Goal: Task Accomplishment & Management: Manage account settings

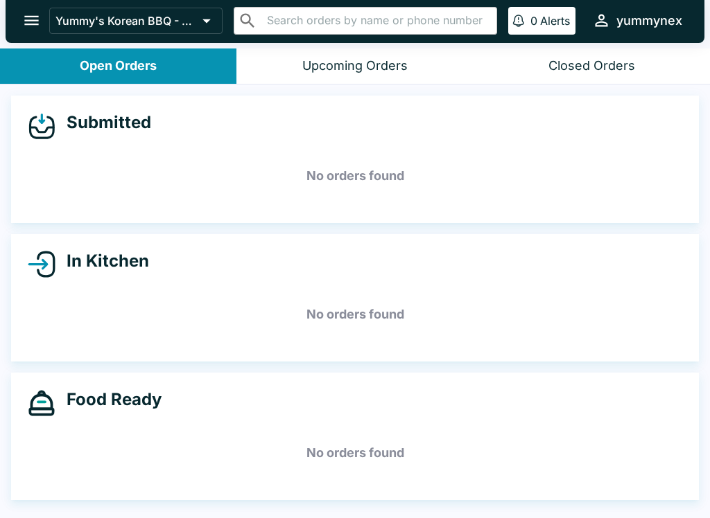
scroll to position [1, 0]
click at [454, 12] on input "text" at bounding box center [377, 20] width 228 height 19
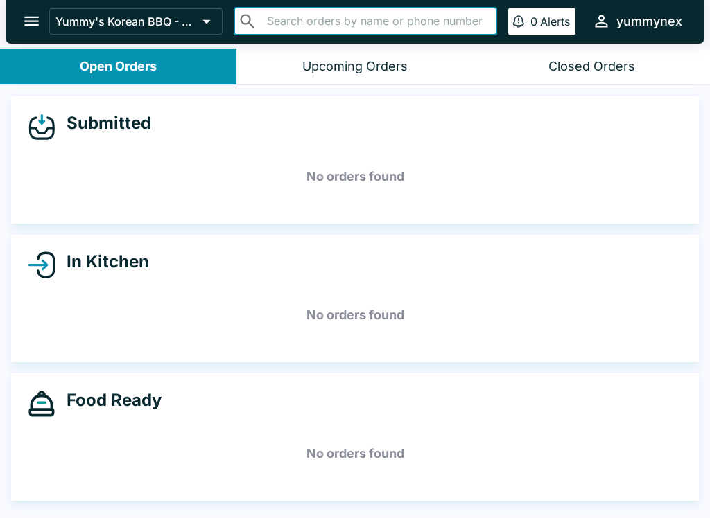
scroll to position [0, 0]
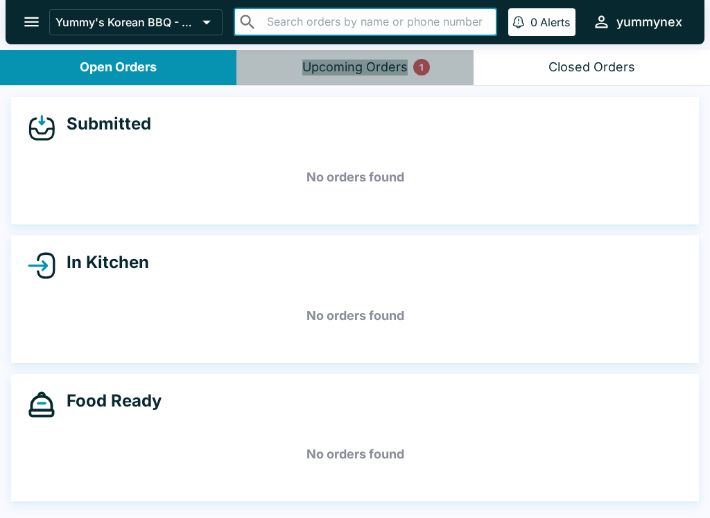
click at [387, 60] on div "Upcoming Orders 1" at bounding box center [354, 68] width 105 height 16
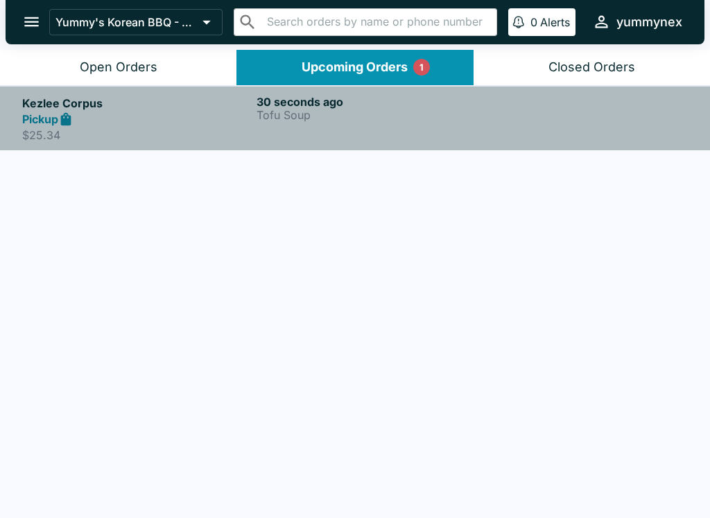
click at [336, 110] on p "Tofu Soup" at bounding box center [370, 115] width 229 height 12
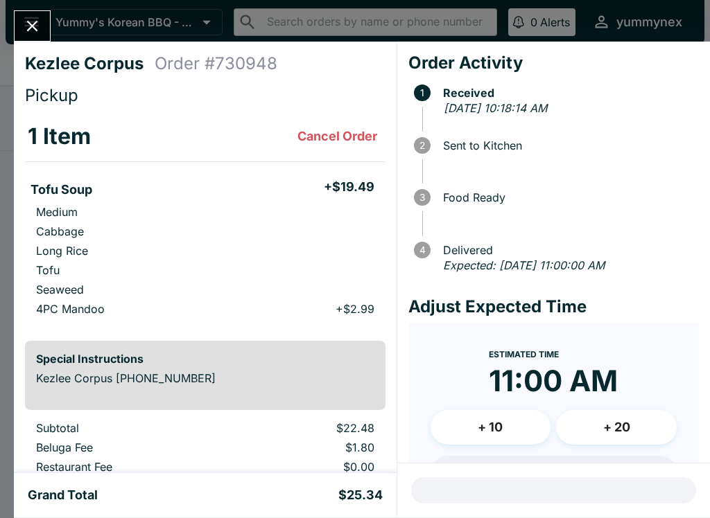
click at [32, 34] on icon "Close" at bounding box center [32, 26] width 19 height 19
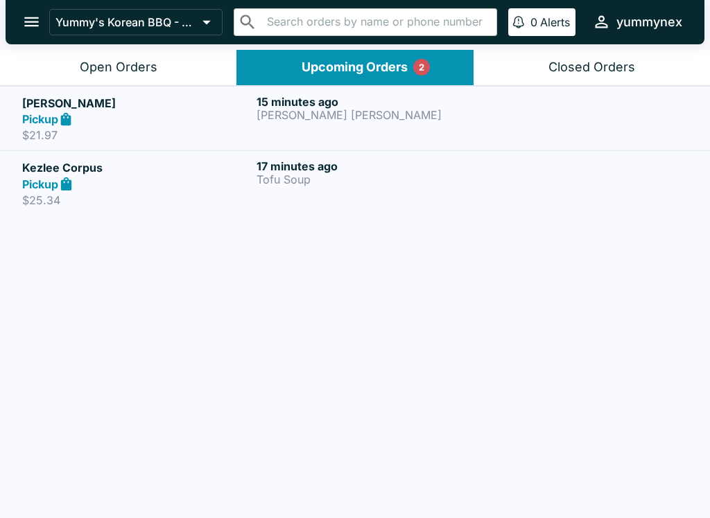
click at [347, 116] on p "[PERSON_NAME] [PERSON_NAME]" at bounding box center [370, 115] width 229 height 12
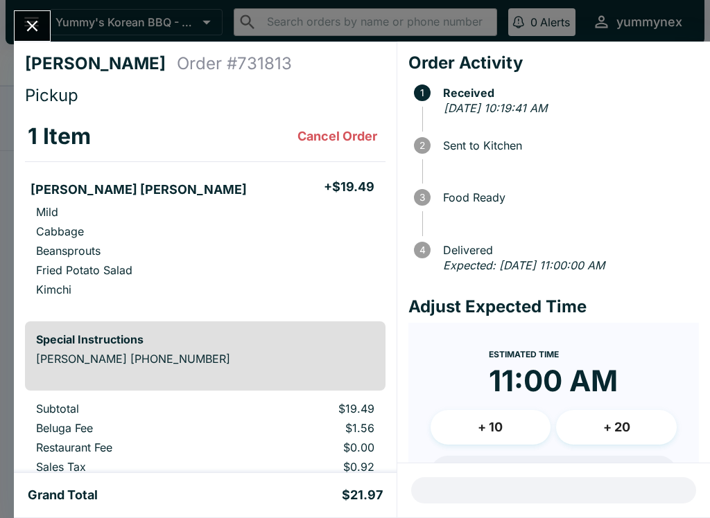
click at [431, 128] on span at bounding box center [560, 125] width 277 height 14
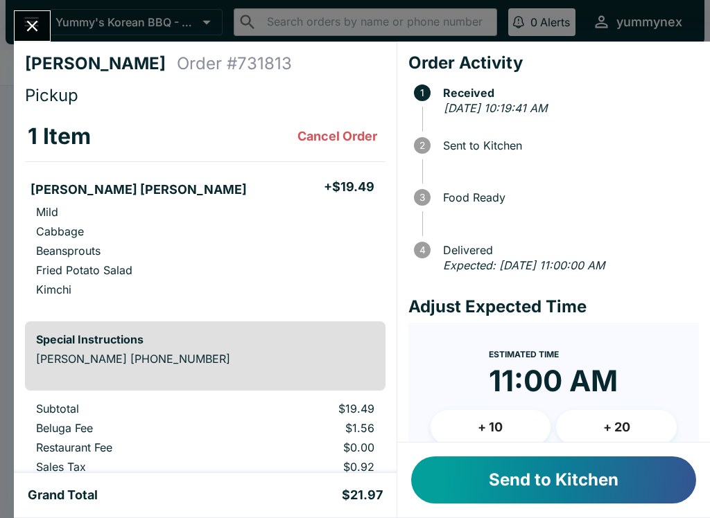
click at [475, 485] on button "Send to Kitchen" at bounding box center [553, 480] width 285 height 47
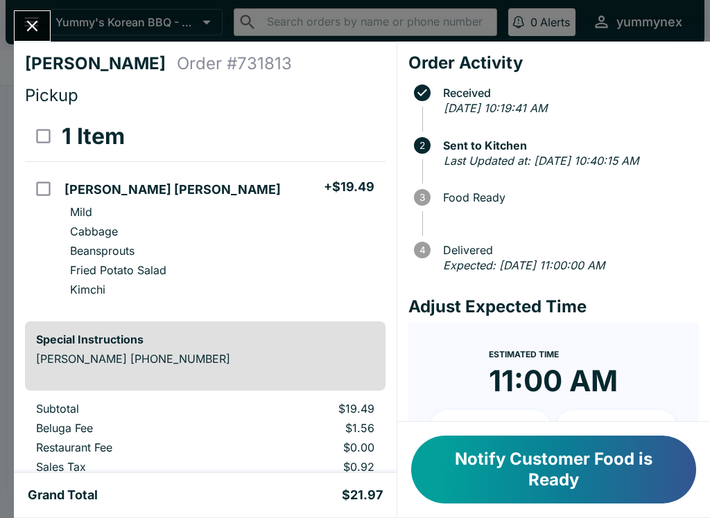
click at [38, 24] on icon "Close" at bounding box center [32, 26] width 19 height 19
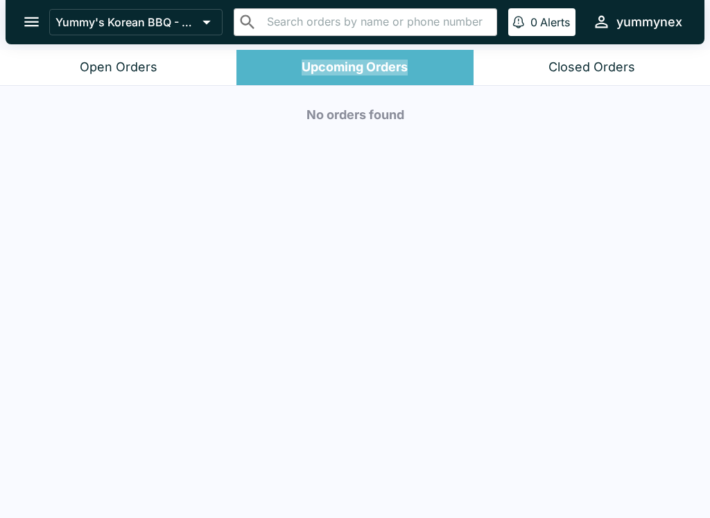
click at [296, 70] on button "Upcoming Orders" at bounding box center [354, 67] width 236 height 35
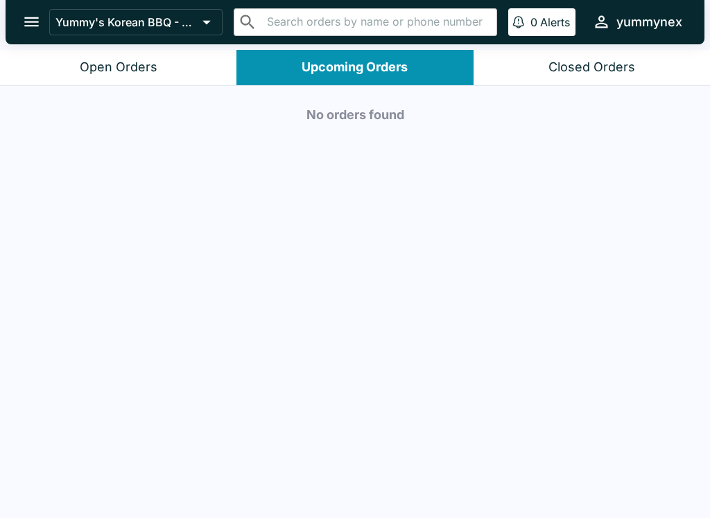
click at [96, 71] on div "Open Orders" at bounding box center [119, 68] width 78 height 16
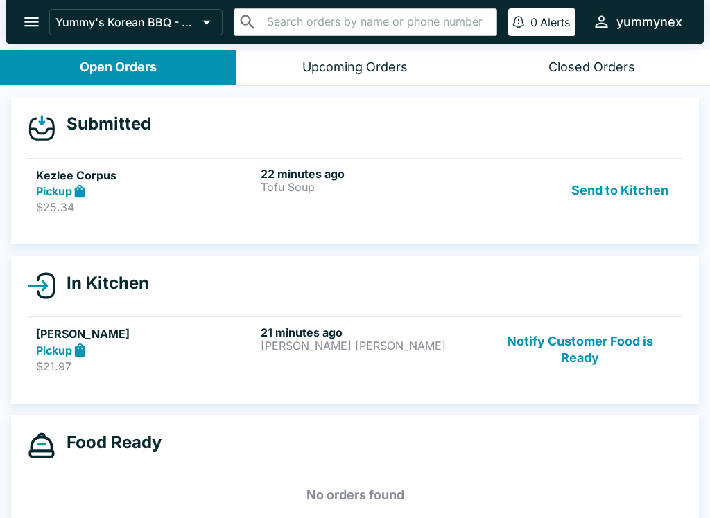
click at [53, 180] on h5 "Kezlee Corpus" at bounding box center [145, 175] width 219 height 17
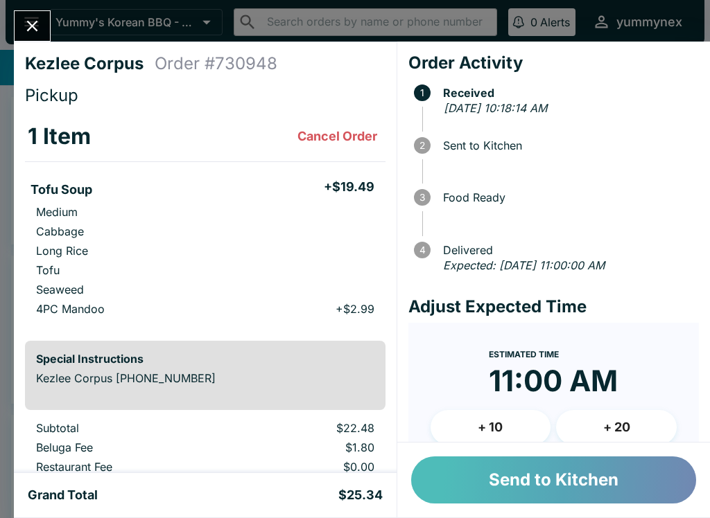
click at [468, 490] on button "Send to Kitchen" at bounding box center [553, 480] width 285 height 47
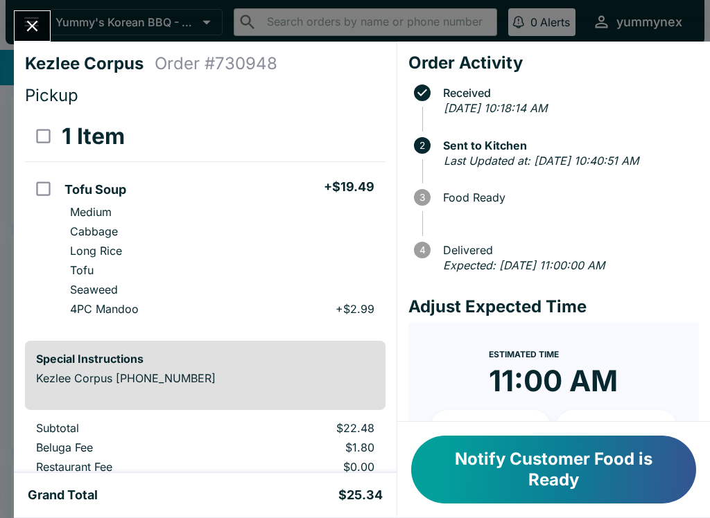
click at [32, 21] on icon "Close" at bounding box center [32, 26] width 19 height 19
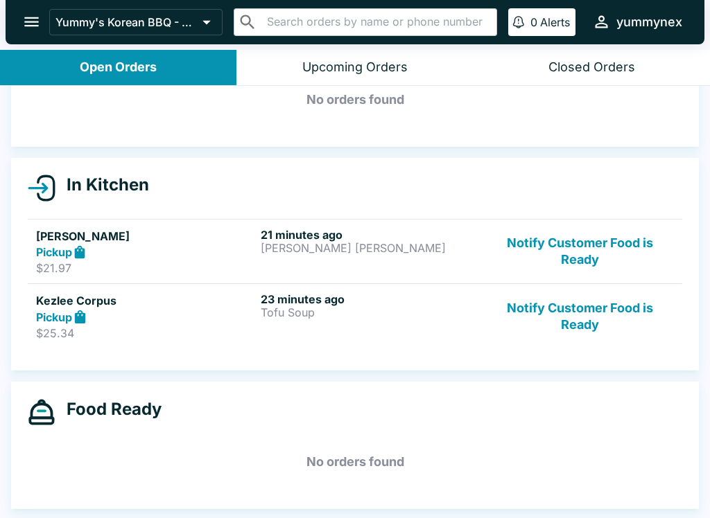
scroll to position [78, 0]
click at [227, 245] on div "Pickup" at bounding box center [145, 253] width 219 height 16
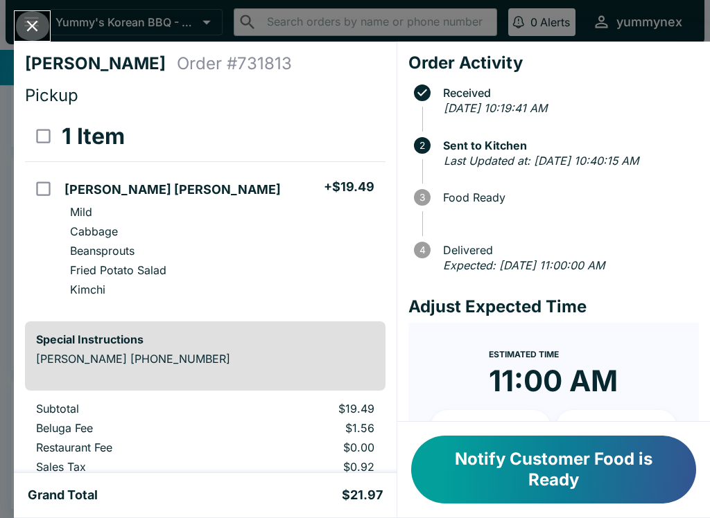
click at [33, 15] on button "Close" at bounding box center [32, 26] width 35 height 30
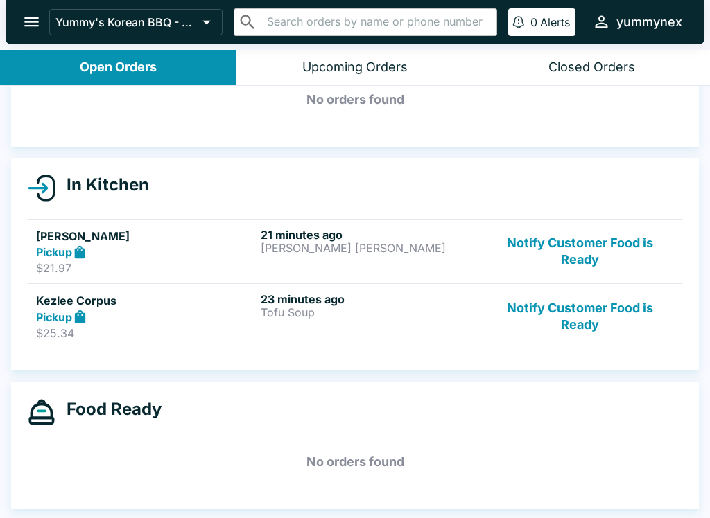
scroll to position [2, 0]
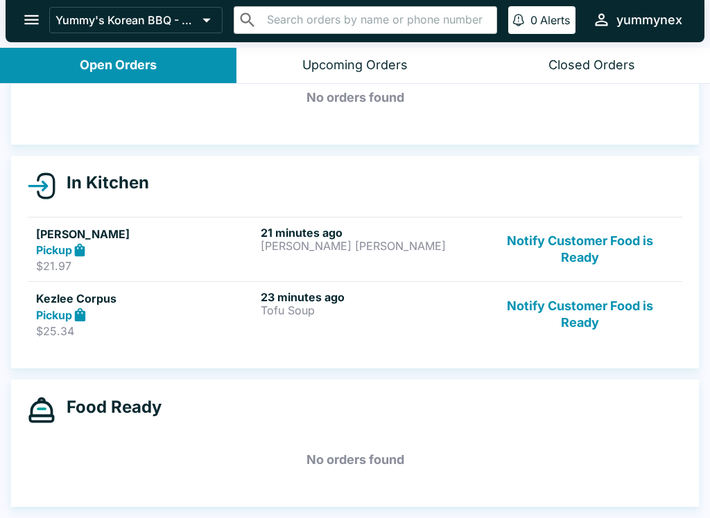
click at [177, 302] on h5 "Kezlee Corpus" at bounding box center [145, 298] width 219 height 17
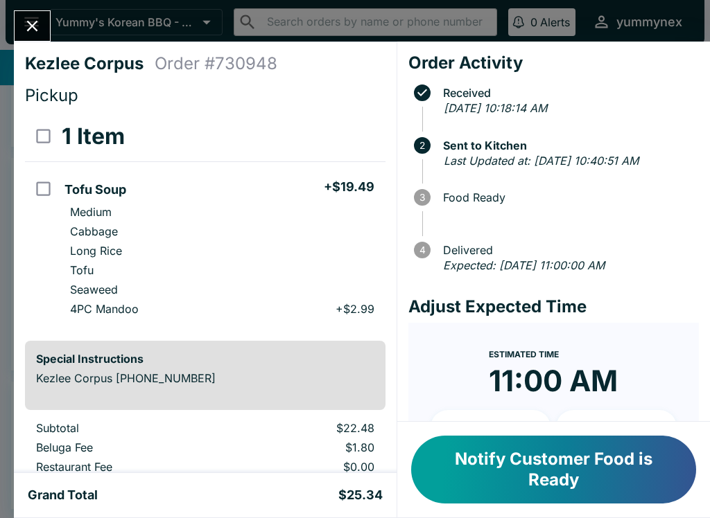
click at [34, 24] on icon "Close" at bounding box center [32, 26] width 11 height 11
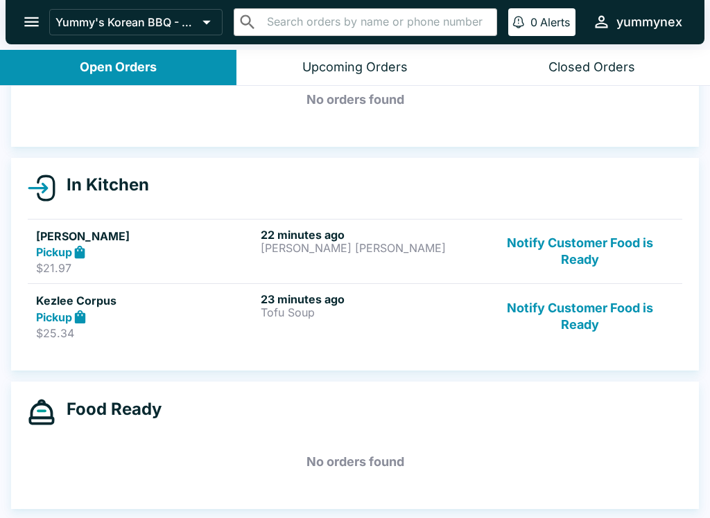
click at [39, 327] on p "$25.34" at bounding box center [145, 333] width 219 height 14
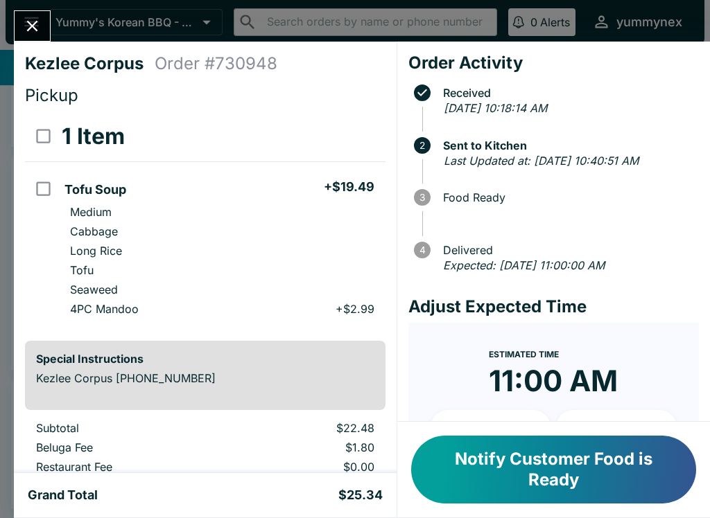
click at [23, 28] on icon "Close" at bounding box center [32, 26] width 19 height 19
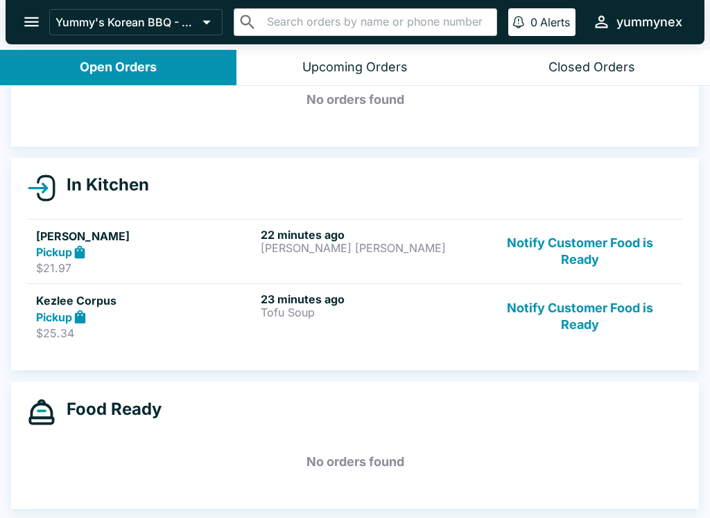
click at [52, 246] on strong "Pickup" at bounding box center [54, 252] width 36 height 14
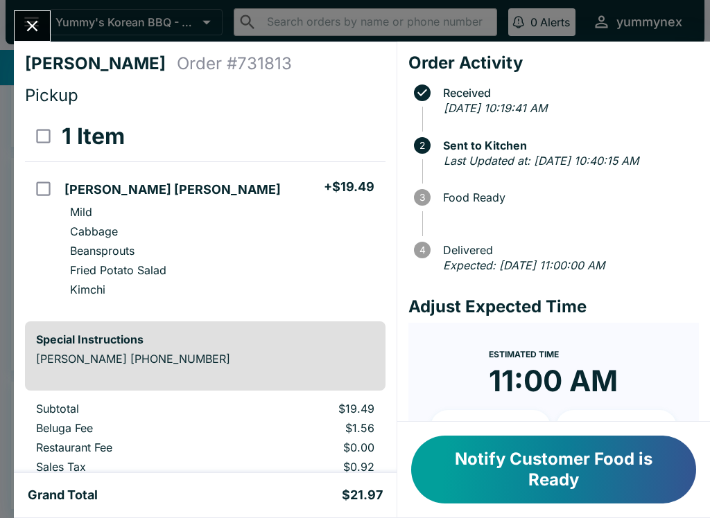
click at [40, 10] on div at bounding box center [32, 25] width 37 height 31
click at [35, 24] on icon "Close" at bounding box center [32, 26] width 11 height 11
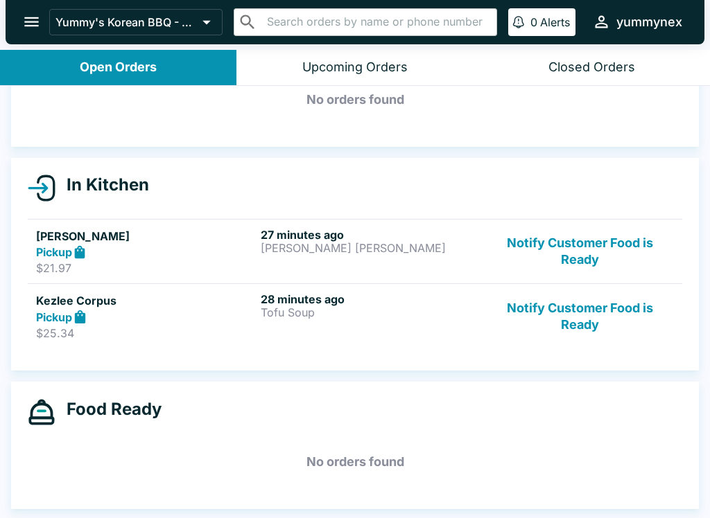
click at [202, 308] on h5 "Kezlee Corpus" at bounding box center [145, 301] width 219 height 17
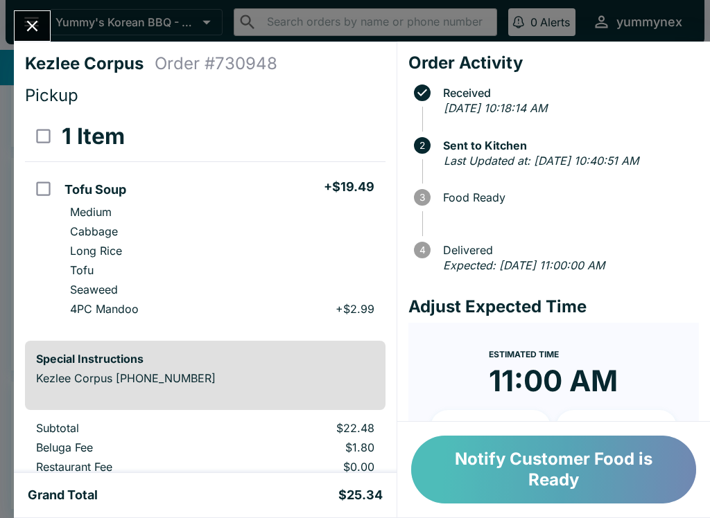
click at [622, 468] on button "Notify Customer Food is Ready" at bounding box center [553, 470] width 285 height 68
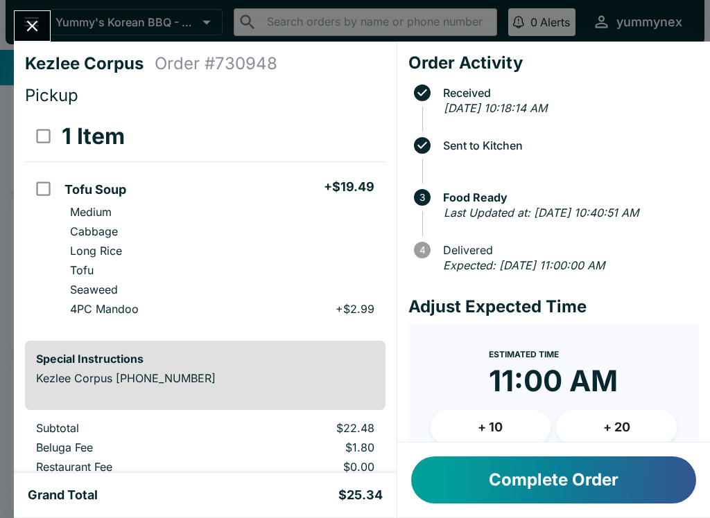
scroll to position [33, 0]
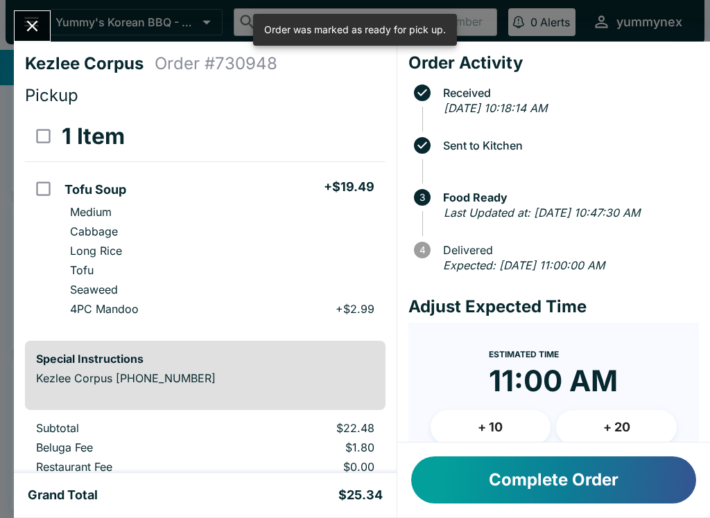
click at [37, 23] on icon "Close" at bounding box center [32, 26] width 11 height 11
